Goal: Find specific page/section: Find specific page/section

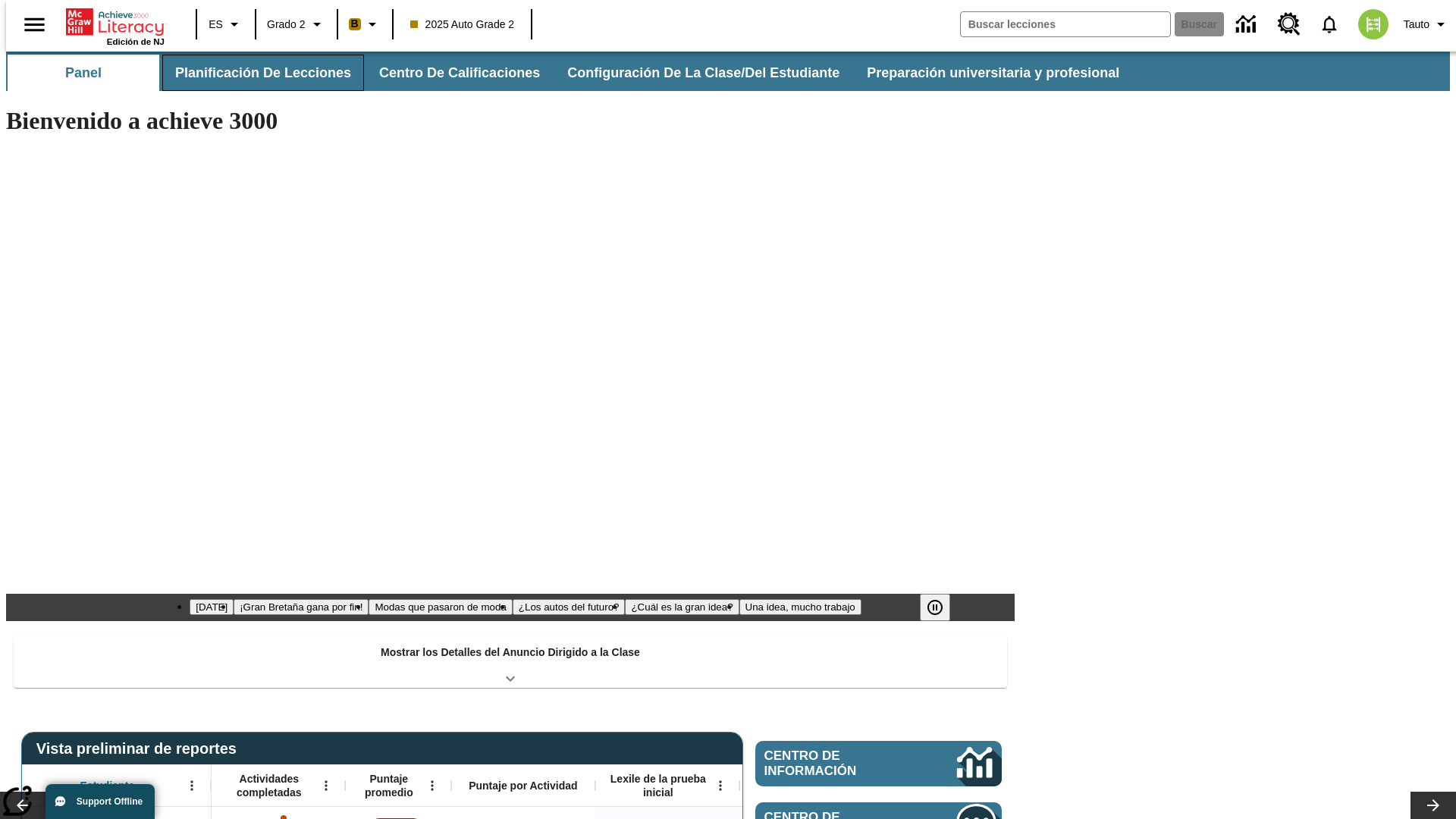
click at [254, 73] on button "Planificación de lecciones" at bounding box center [263, 72] width 202 height 36
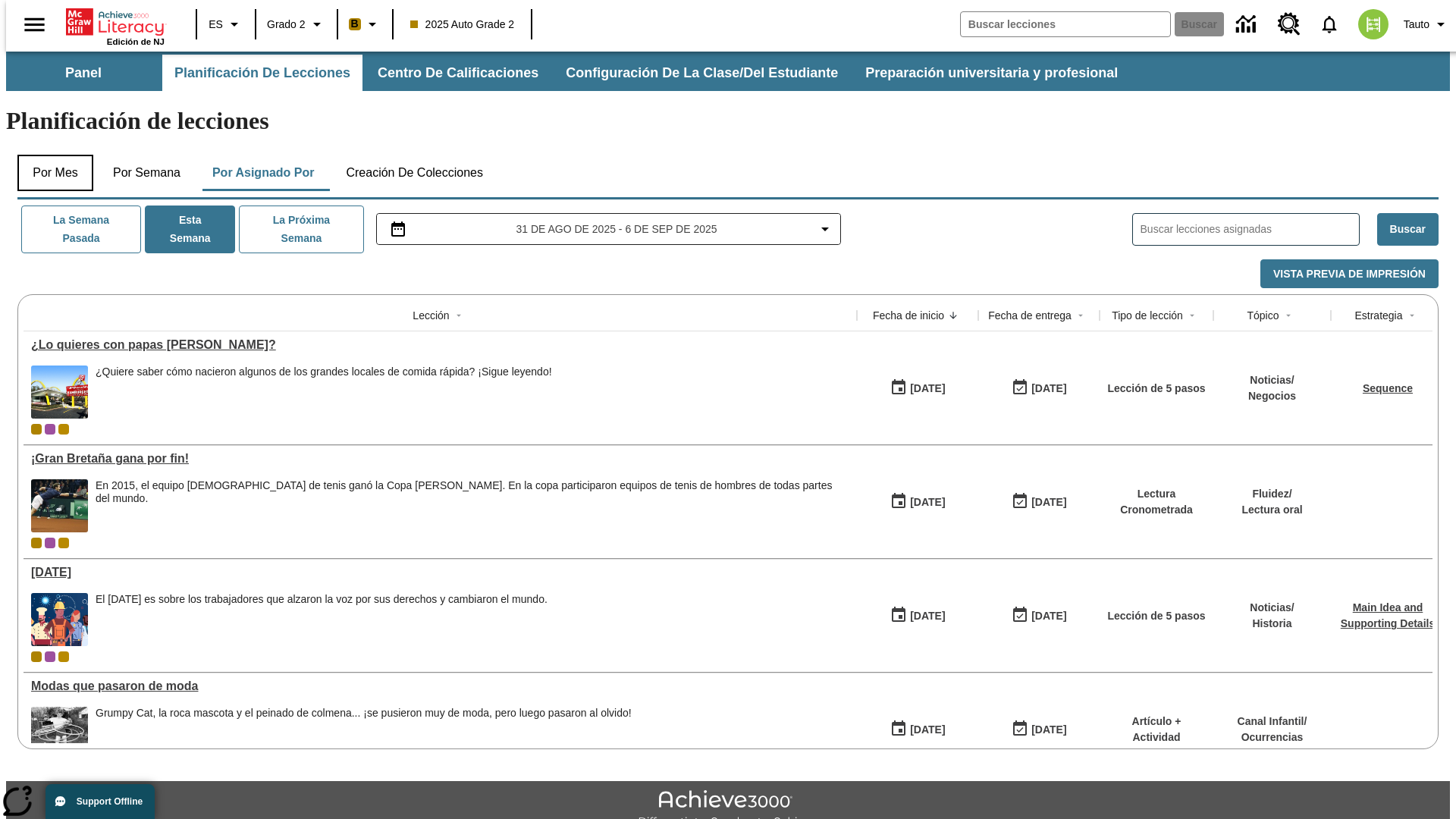
click at [49, 155] on button "Por mes" at bounding box center [55, 172] width 76 height 36
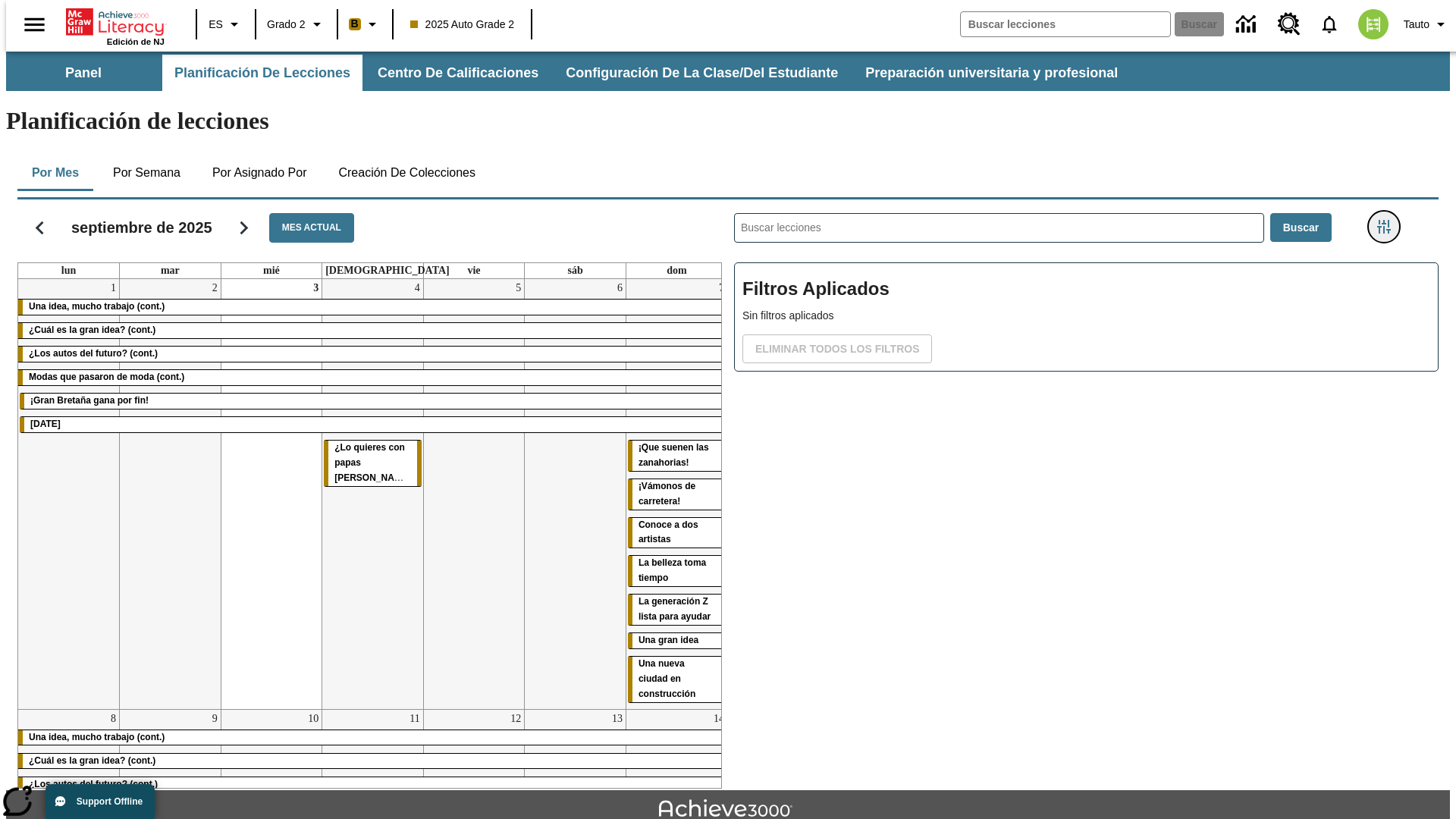
click at [1388, 220] on icon "Menú lateral de filtros" at bounding box center [1384, 227] width 13 height 13
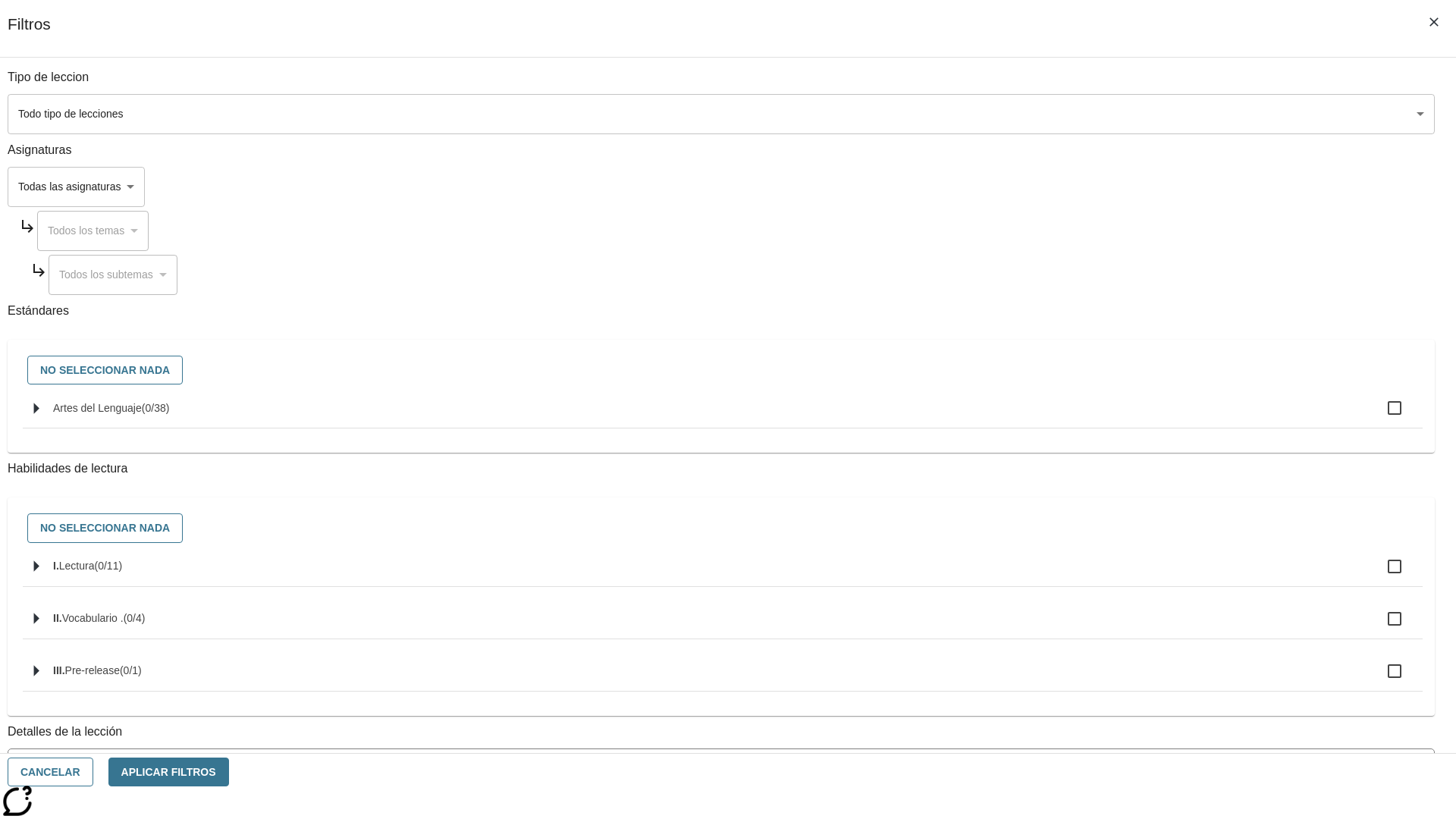
click at [1092, 114] on body "[MEDICAL_DATA] al contenido principal Edición de NJ ES Grado 2 B 2025 Auto Grad…" at bounding box center [727, 470] width 1443 height 837
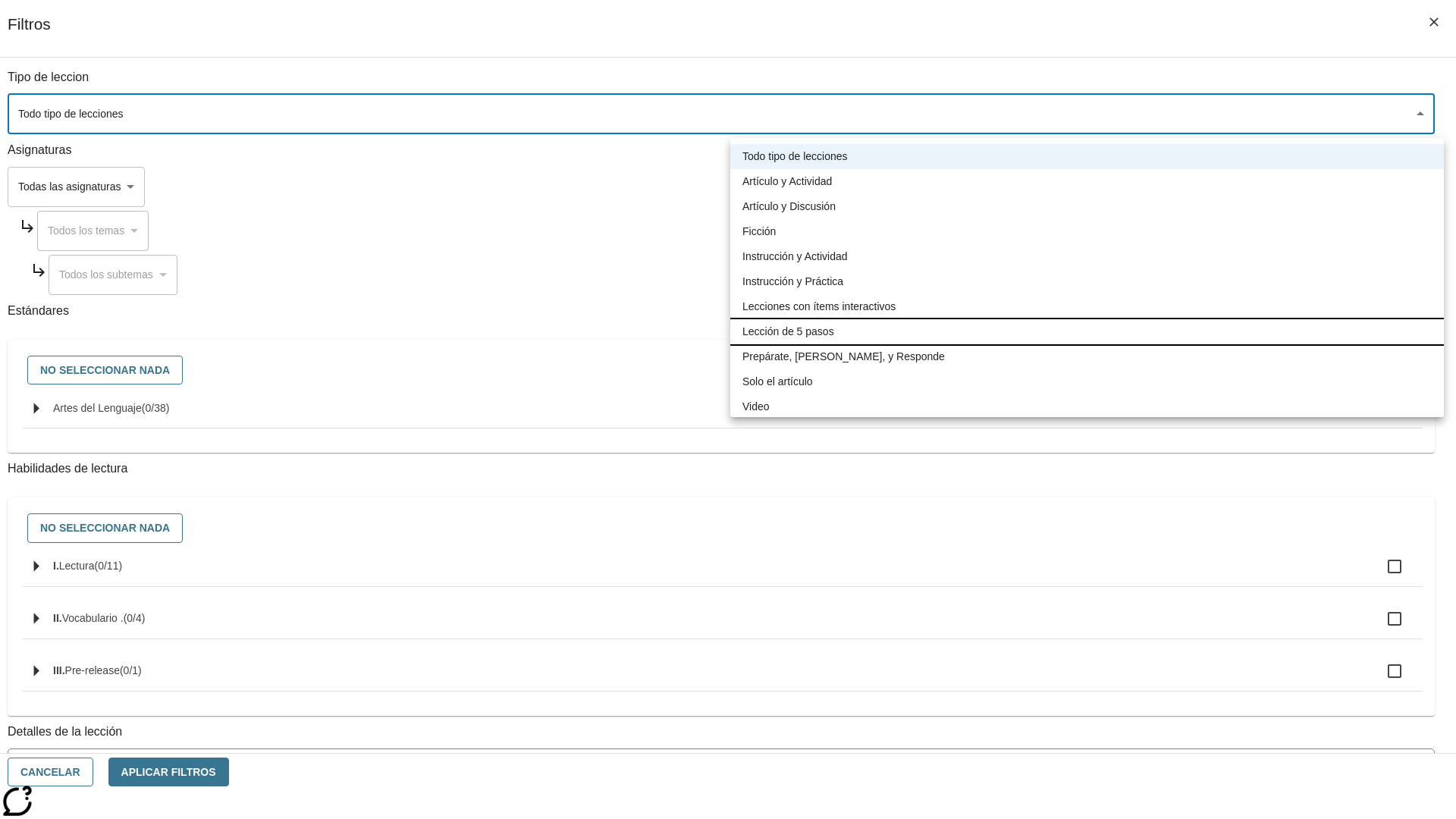
click at [1087, 331] on li "Lección de 5 pasos" at bounding box center [1087, 332] width 714 height 25
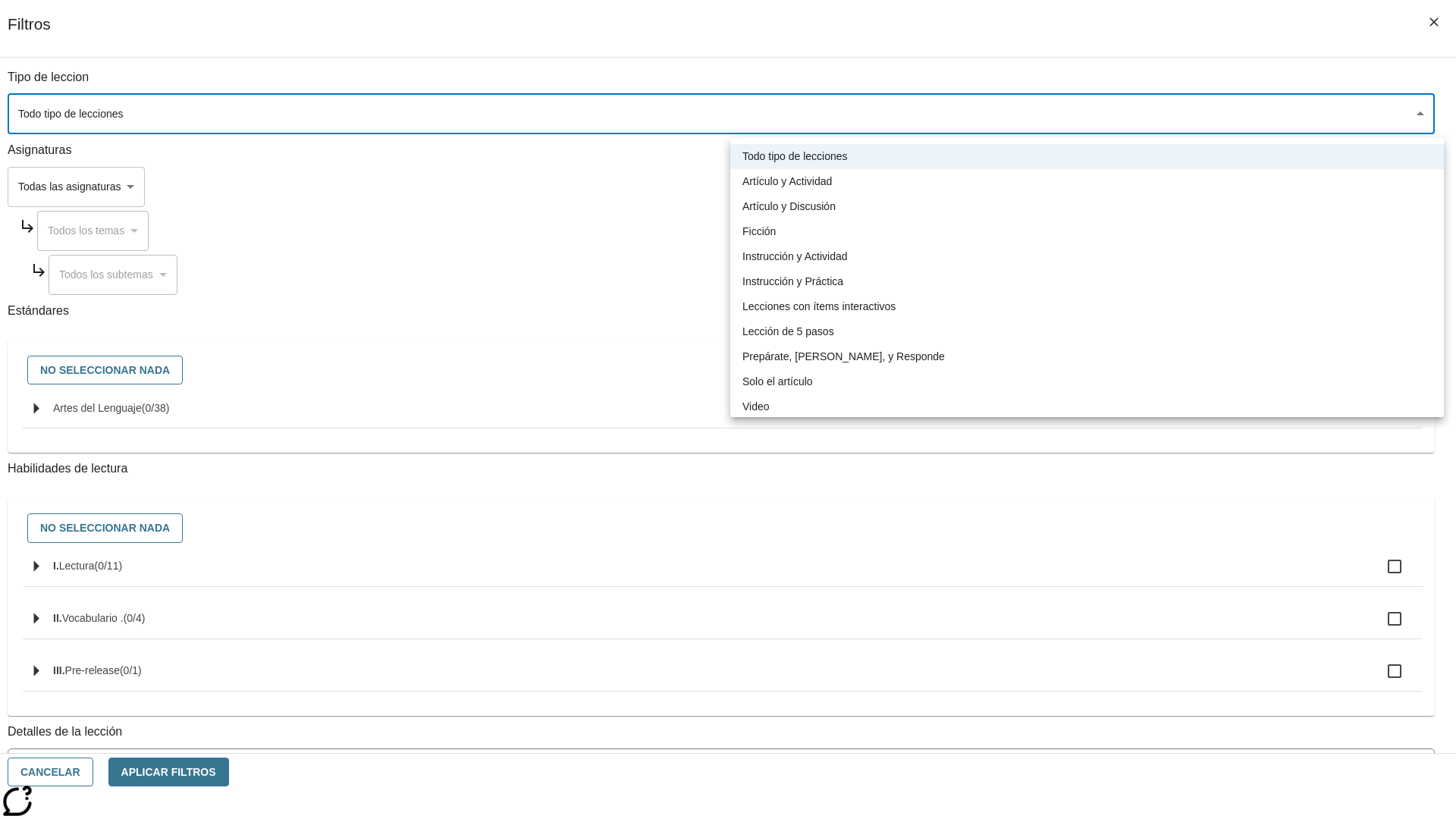
type input "1"
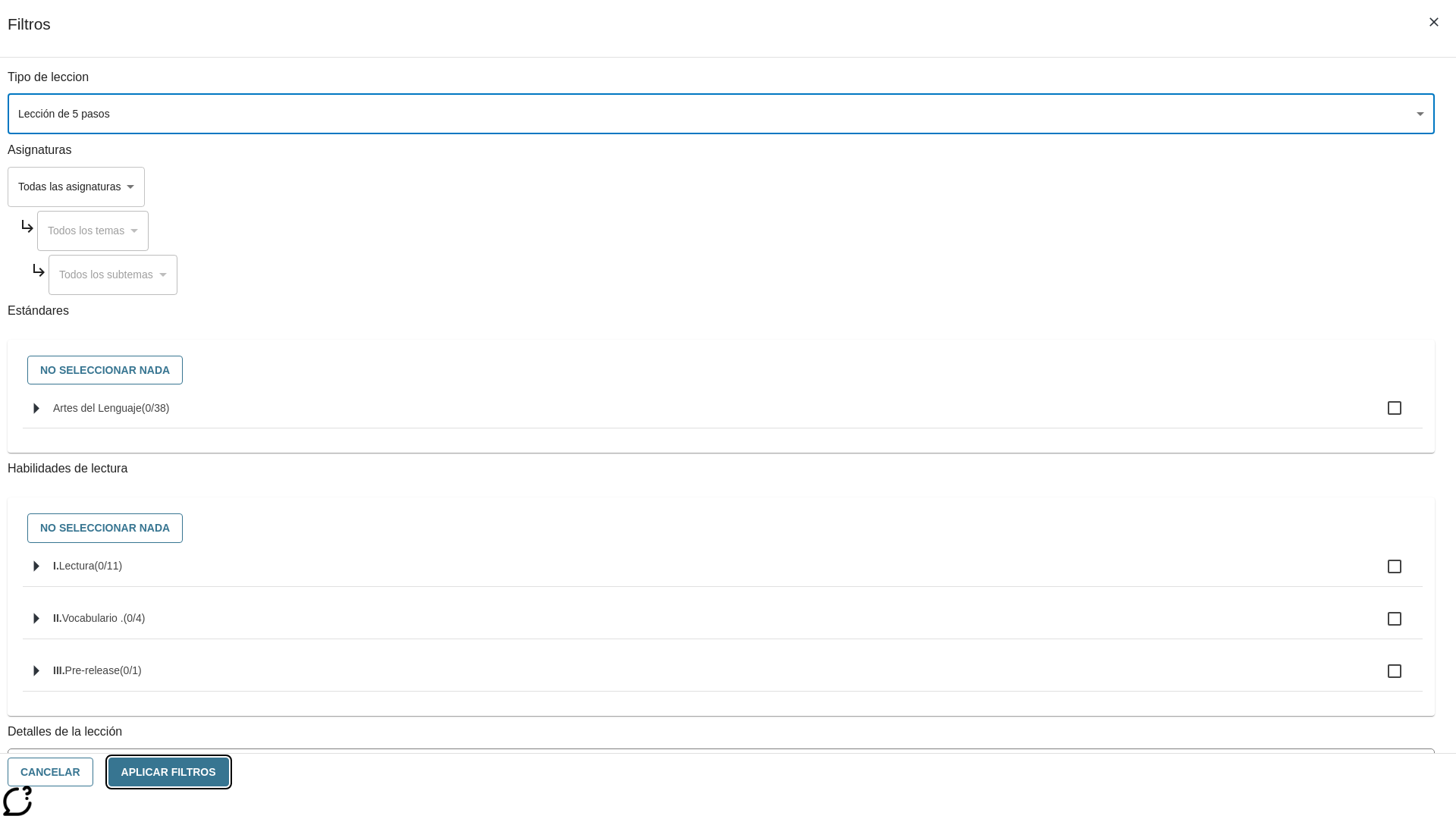
click at [229, 772] on button "Aplicar Filtros" at bounding box center [169, 771] width 120 height 29
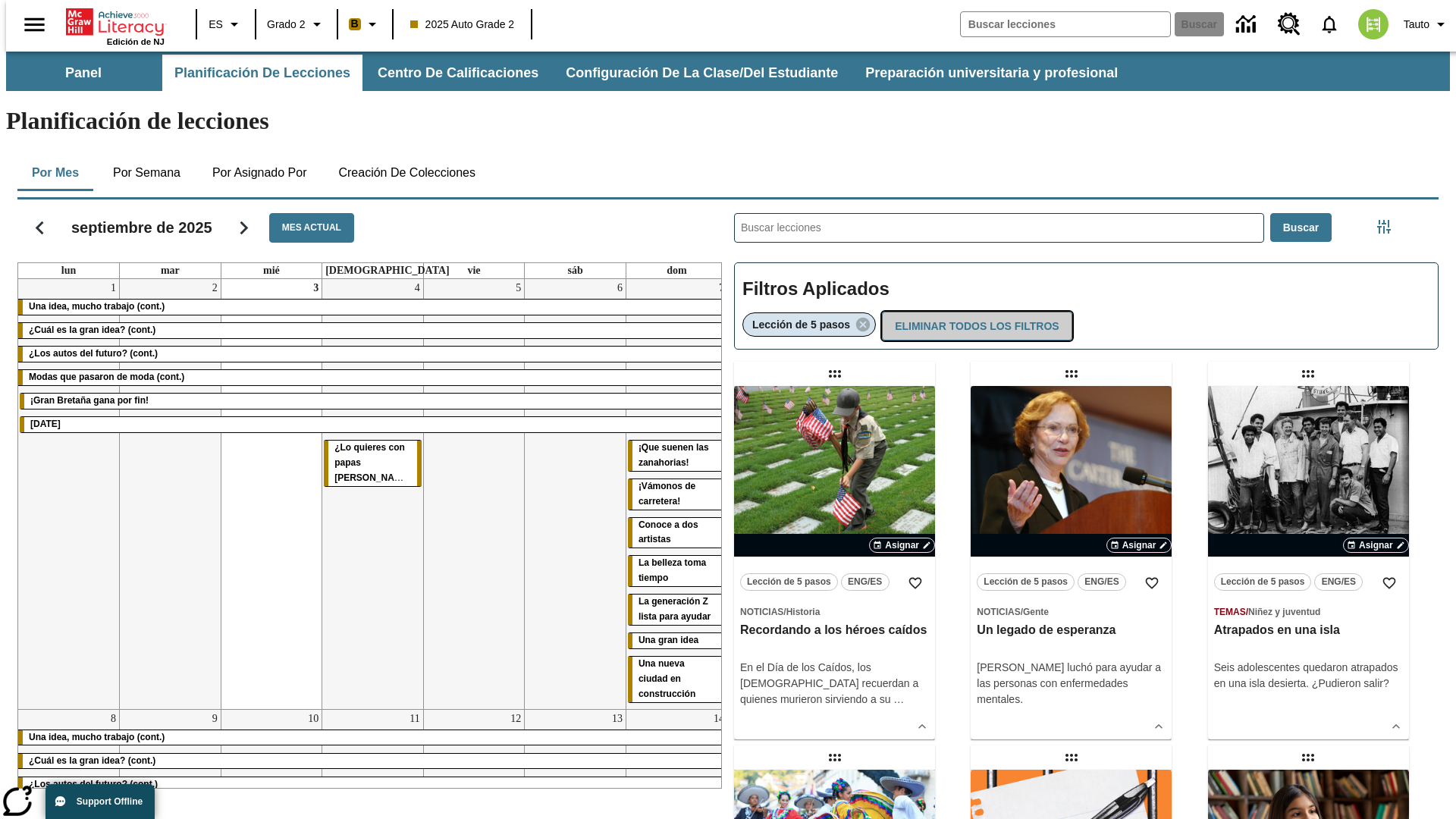
click at [974, 311] on button "Eliminar todos los filtros" at bounding box center [977, 325] width 190 height 29
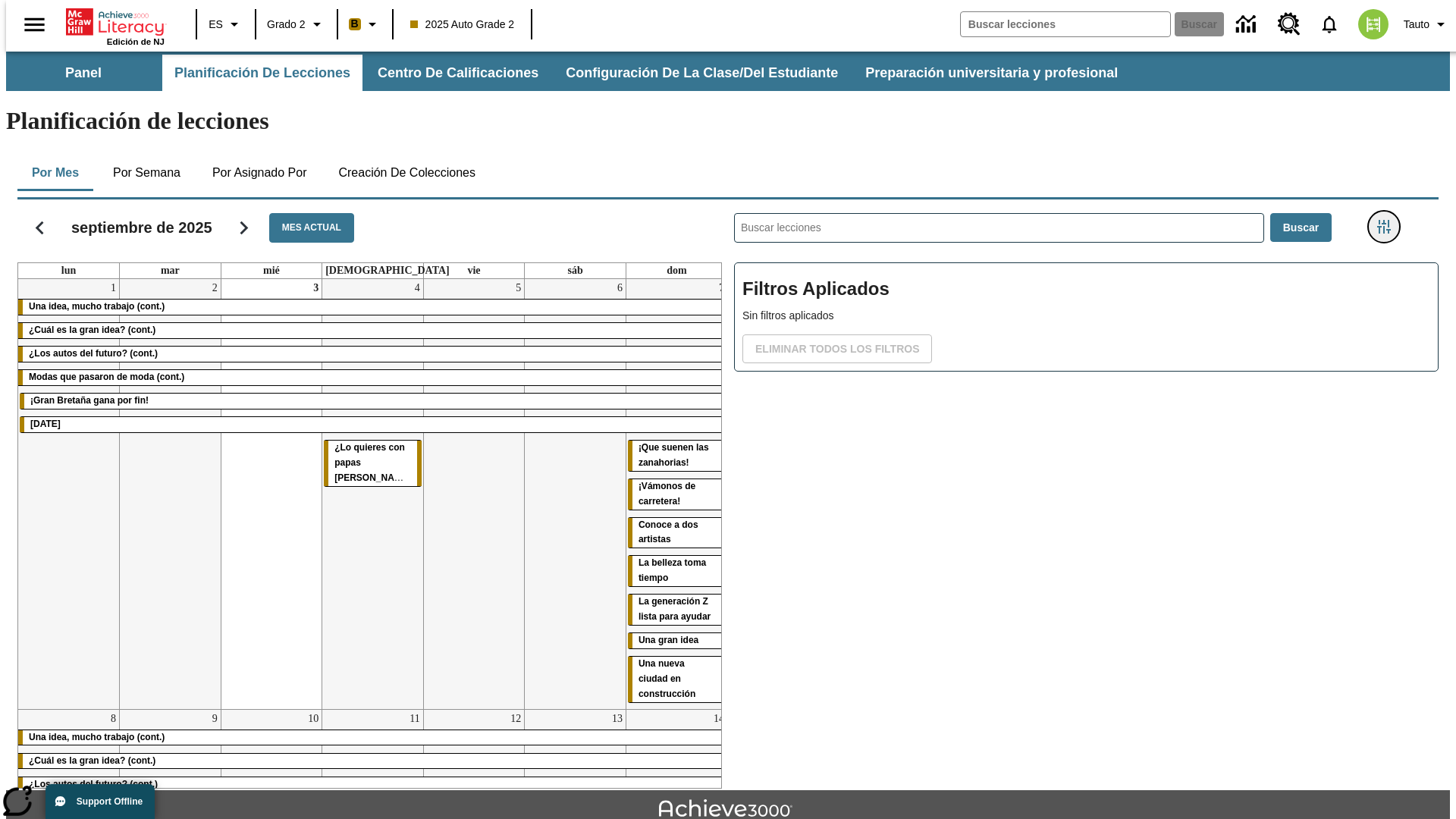
click at [1388, 220] on icon "Menú lateral de filtros" at bounding box center [1384, 227] width 13 height 13
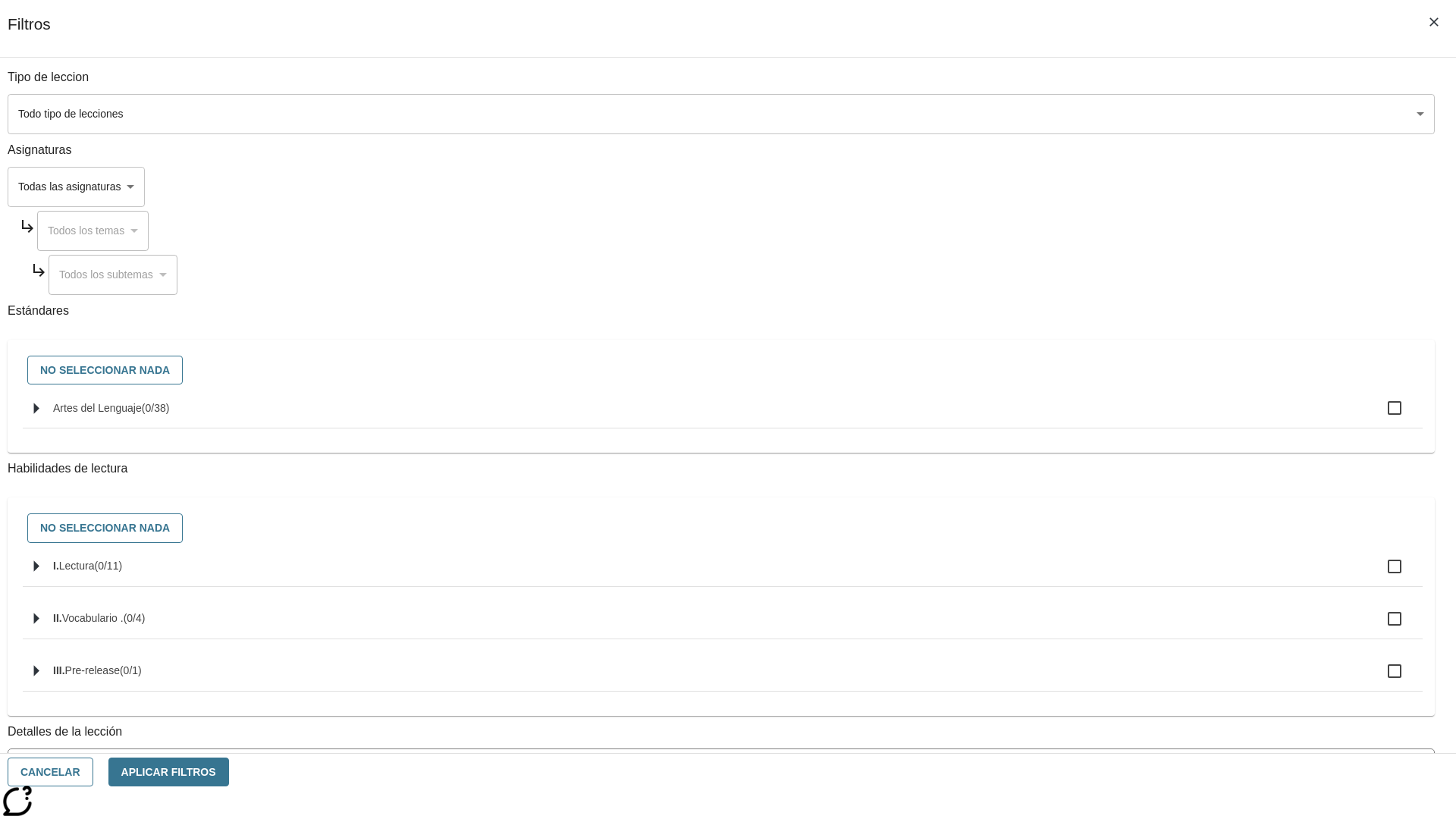
click at [1092, 187] on body "[MEDICAL_DATA] al contenido principal Edición de NJ ES Grado 2 B 2025 Auto Grad…" at bounding box center [727, 470] width 1443 height 837
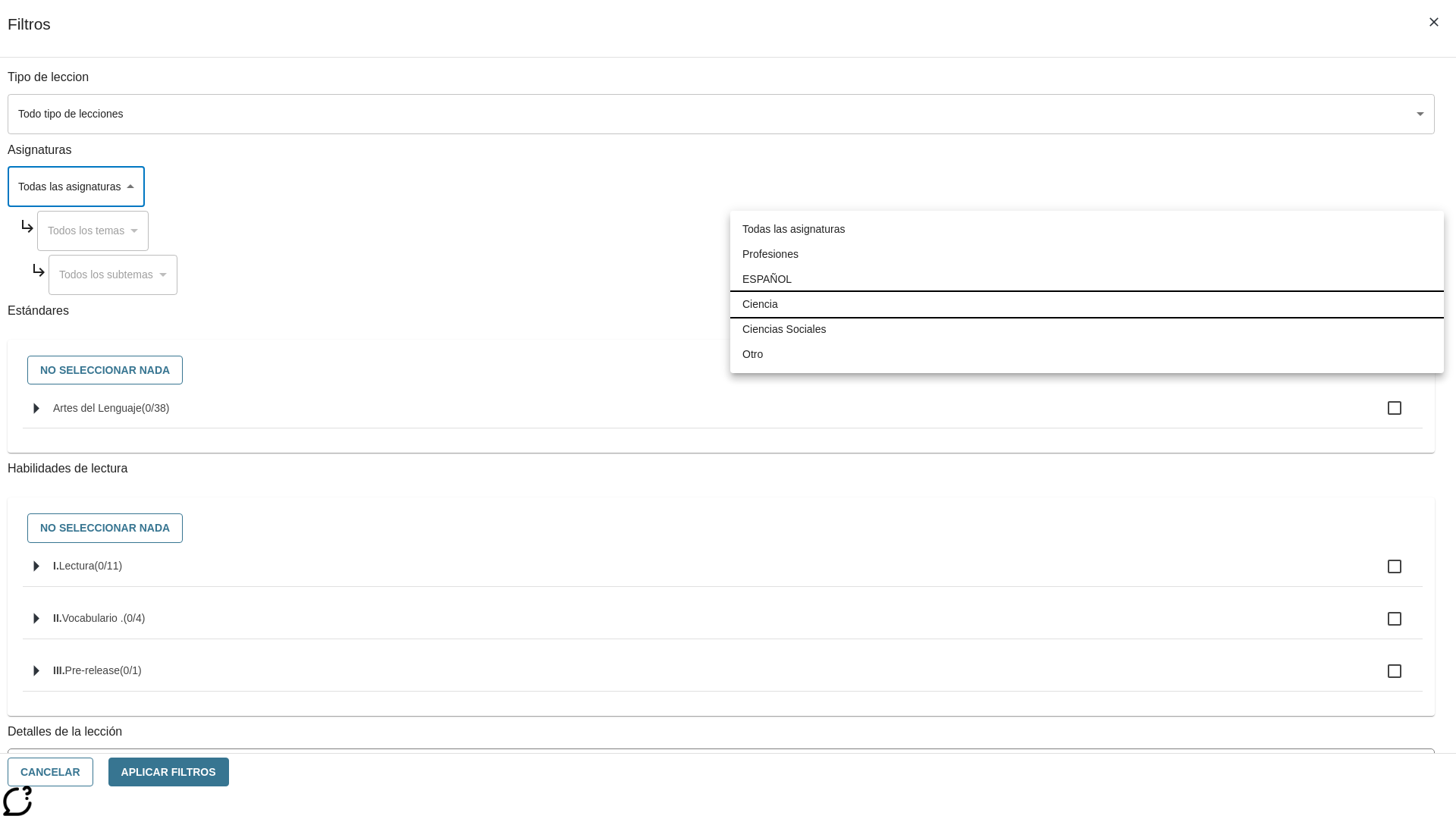
click at [1087, 304] on li "Ciencia" at bounding box center [1087, 305] width 714 height 25
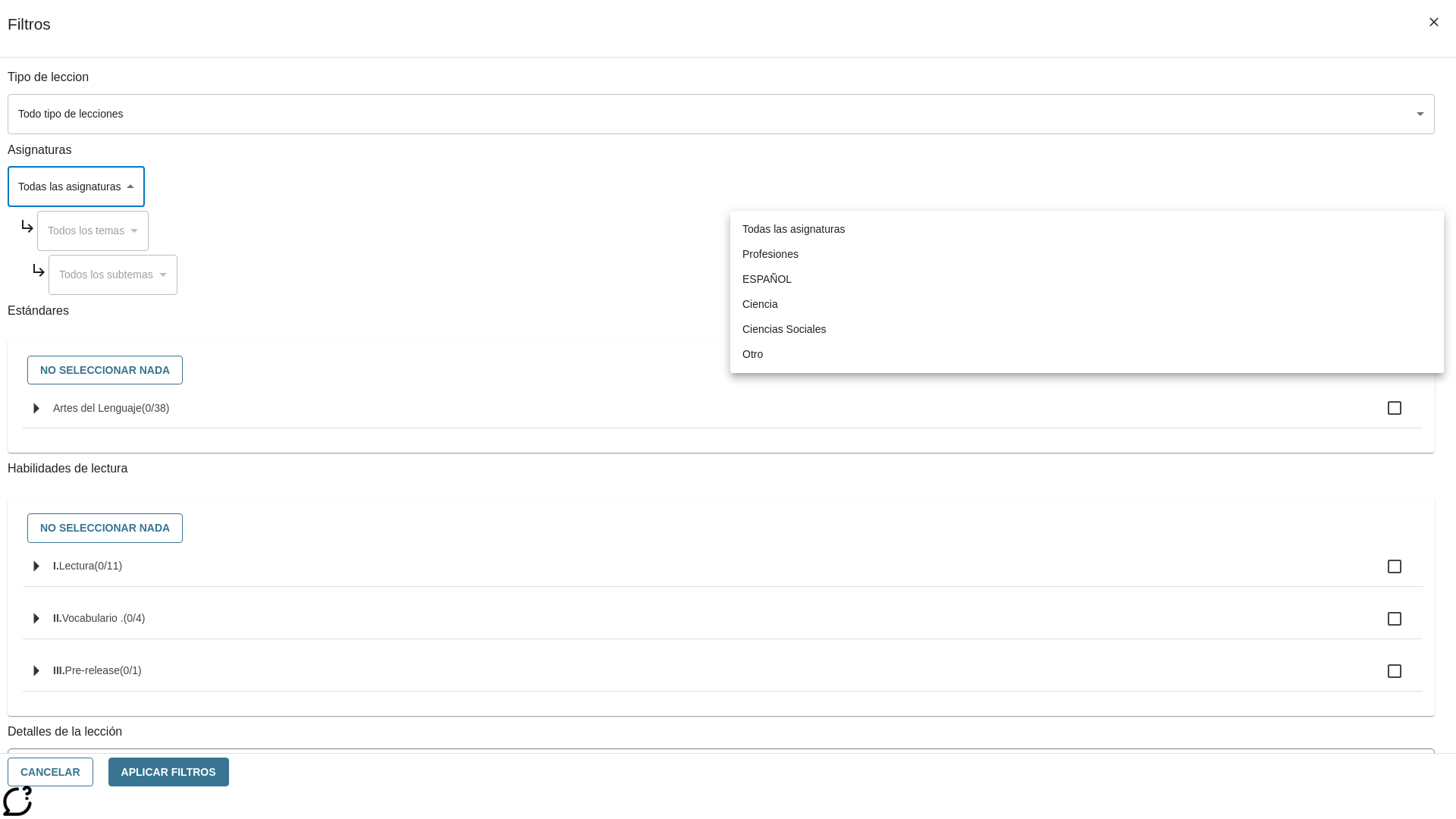
type input "2"
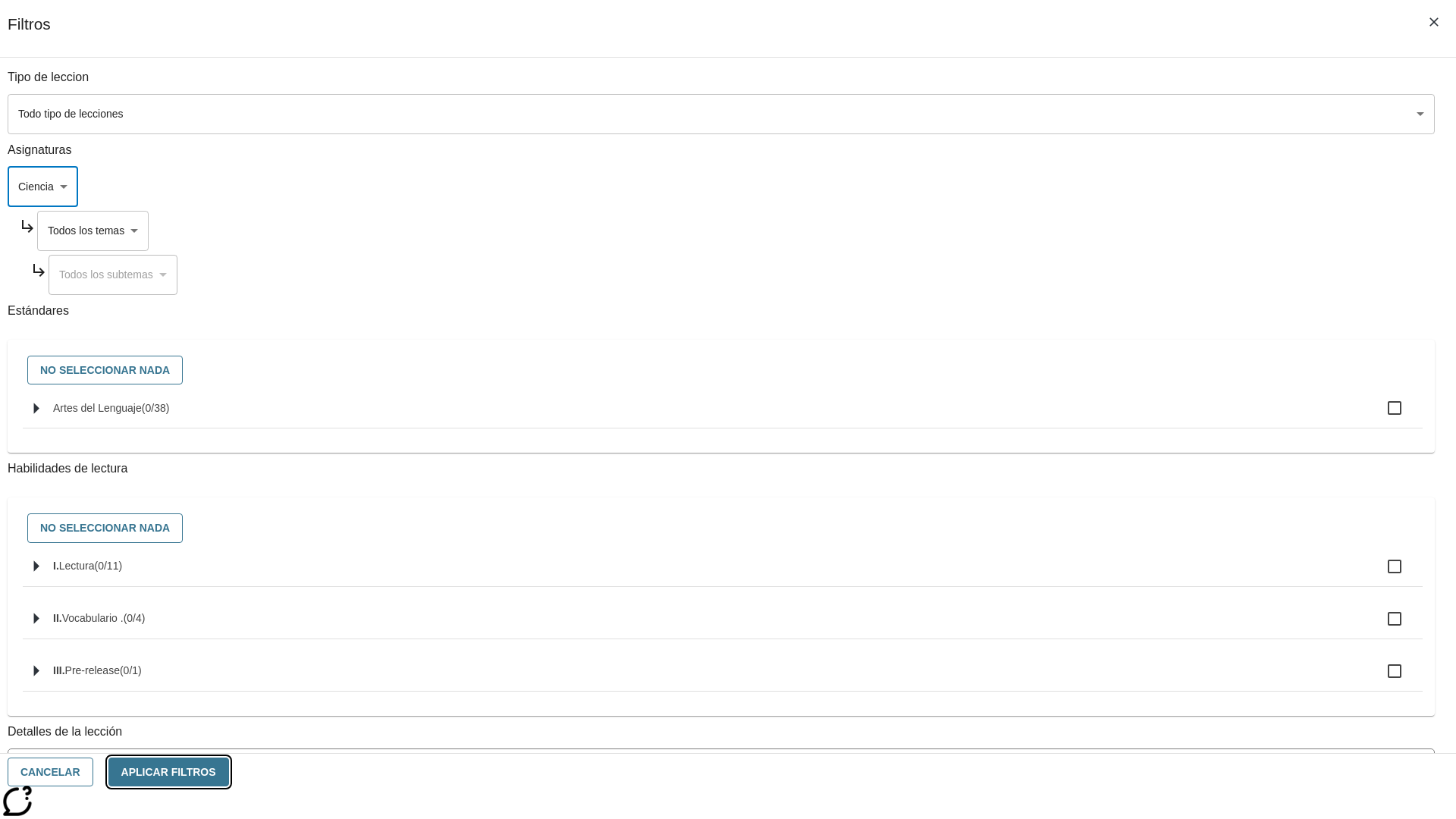
click at [229, 772] on button "Aplicar Filtros" at bounding box center [169, 771] width 120 height 29
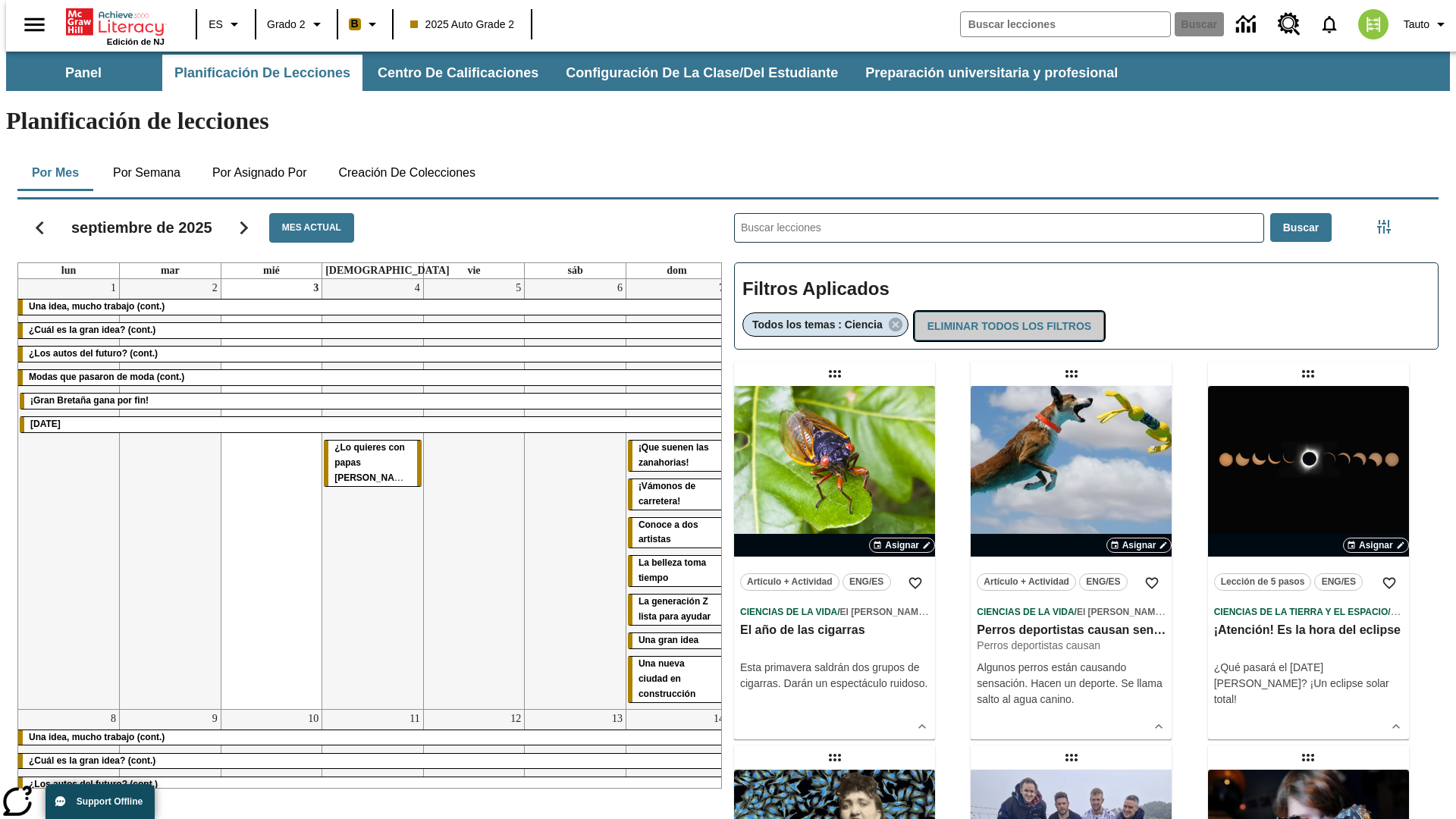
click at [1007, 311] on button "Eliminar todos los filtros" at bounding box center [1009, 325] width 190 height 29
click at [1388, 220] on icon "Menú lateral de filtros" at bounding box center [1384, 227] width 13 height 13
